Goal: Transaction & Acquisition: Register for event/course

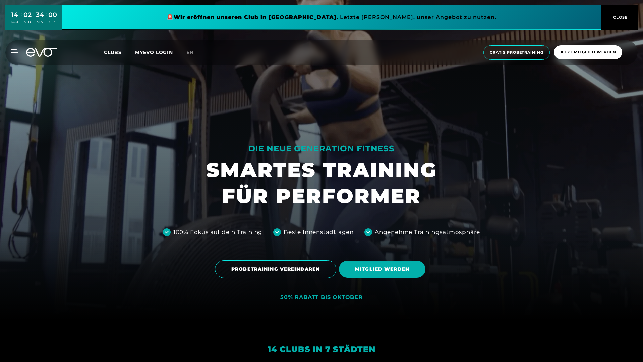
scroll to position [197, 0]
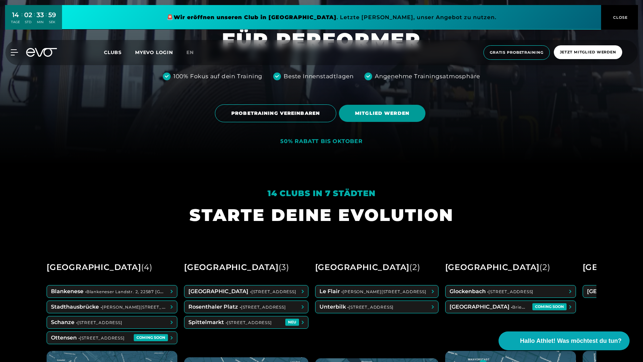
click at [388, 113] on span "MITGLIED WERDEN" at bounding box center [382, 113] width 54 height 7
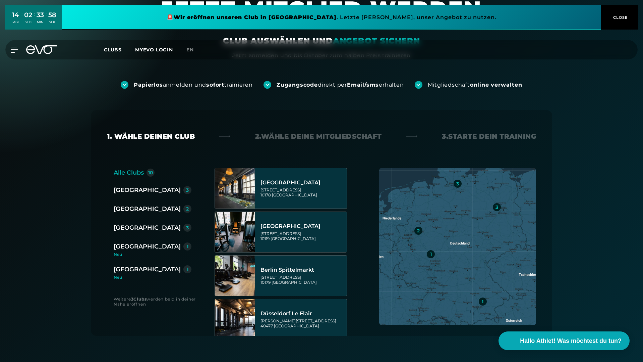
scroll to position [121, 0]
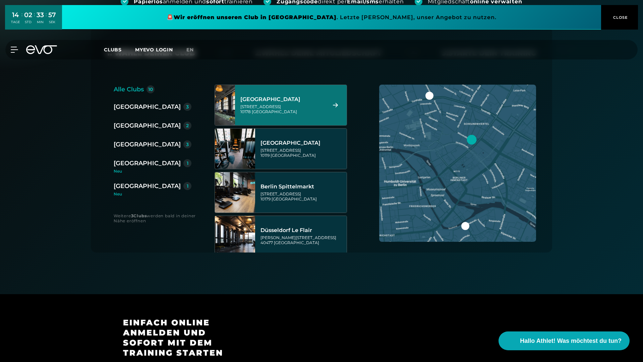
click at [304, 107] on div "Rosa-Luxemburg-Straße 14 10178 Berlin" at bounding box center [282, 109] width 84 height 10
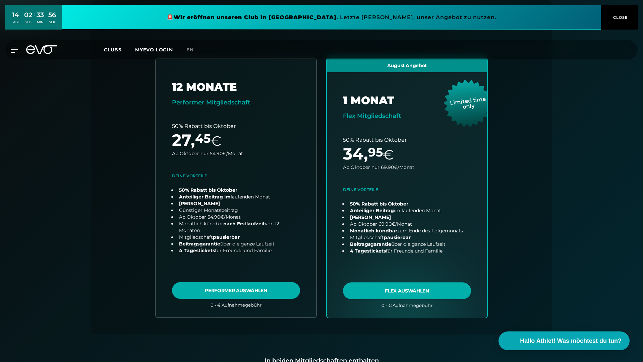
scroll to position [150, 0]
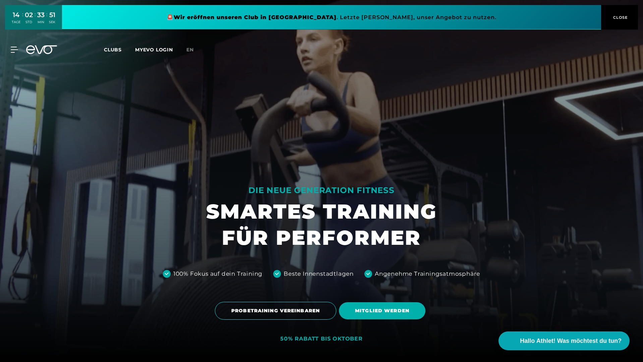
click at [612, 15] on span "CLOSE" at bounding box center [620, 17] width 16 height 6
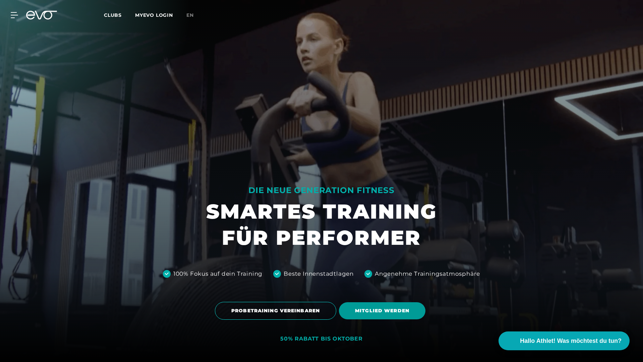
click at [371, 304] on span "MITGLIED WERDEN" at bounding box center [382, 310] width 87 height 17
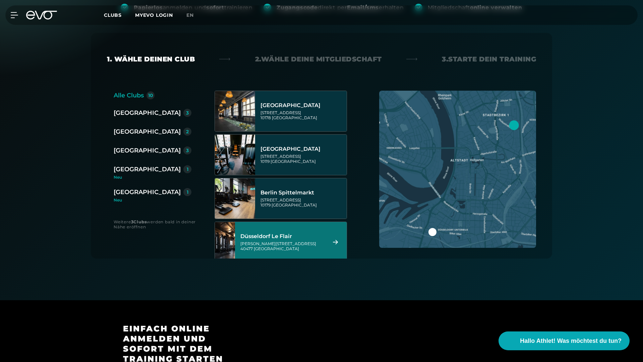
click at [295, 246] on div "Marc-Chagall-Straße 2 40477 Düsseldorf" at bounding box center [282, 246] width 84 height 10
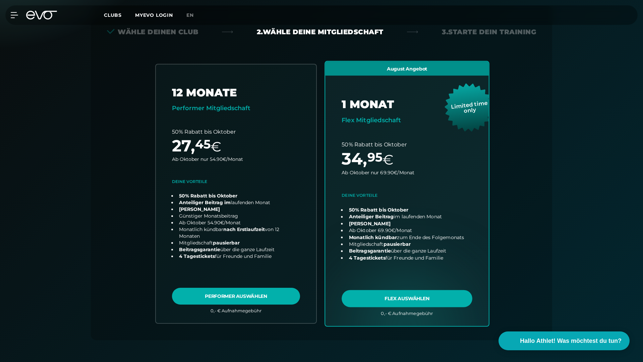
scroll to position [148, 0]
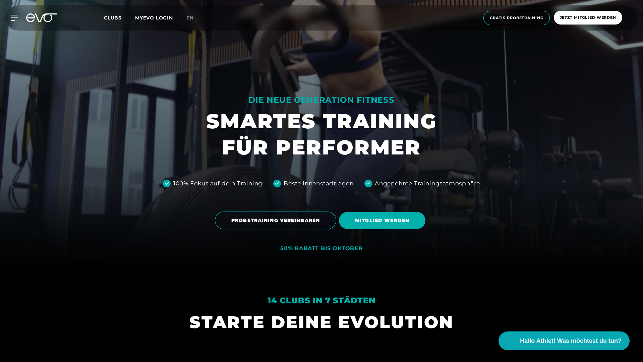
scroll to position [86, 0]
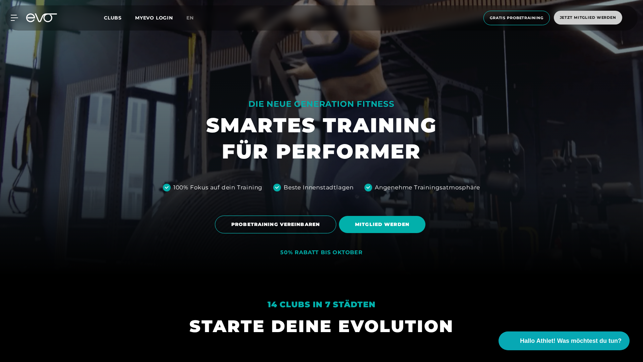
click at [578, 14] on span "Jetzt Mitglied werden" at bounding box center [588, 18] width 68 height 14
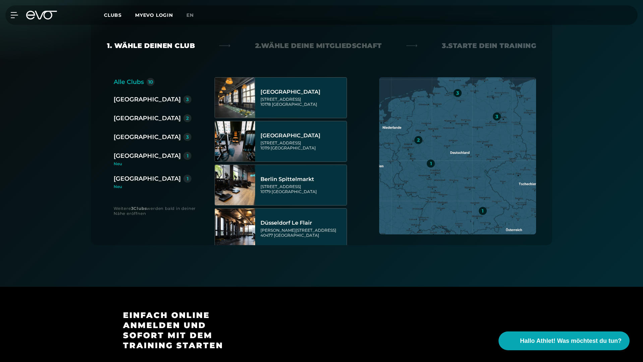
scroll to position [1, 0]
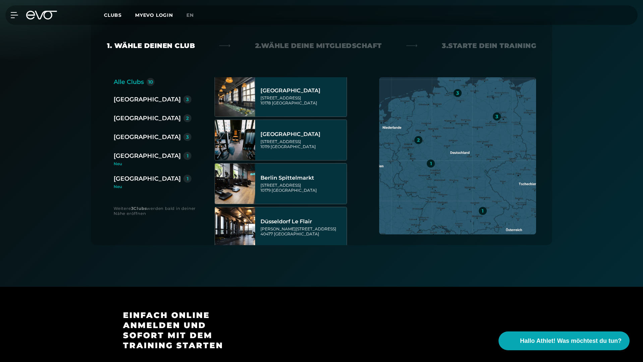
click at [130, 178] on div "[GEOGRAPHIC_DATA]" at bounding box center [147, 178] width 67 height 9
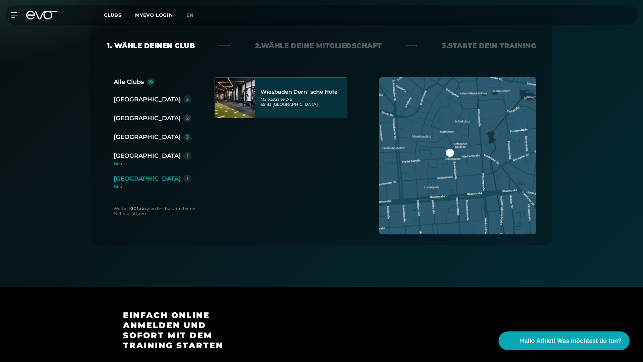
scroll to position [0, 0]
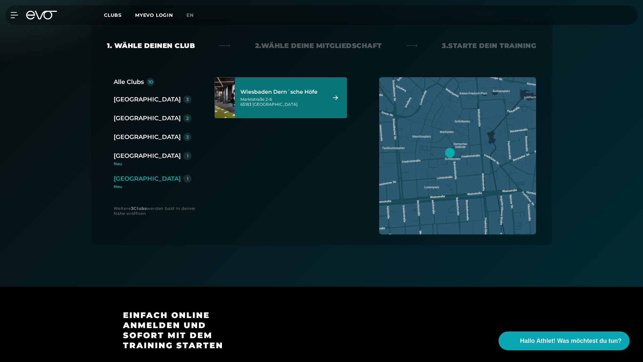
click at [311, 108] on div "Wiesbaden Dern´sche Höfe Marktstraße 2-6 65183 Wiesbaden" at bounding box center [282, 98] width 84 height 30
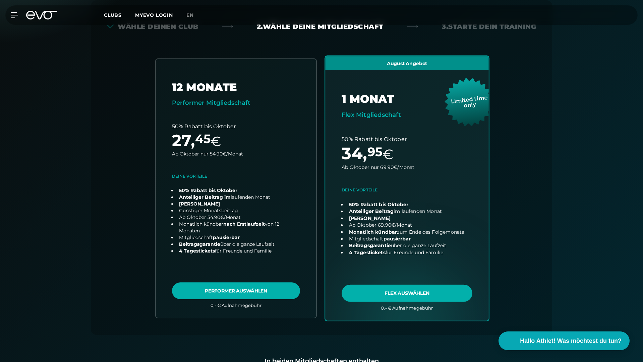
scroll to position [148, 0]
